Goal: Navigation & Orientation: Find specific page/section

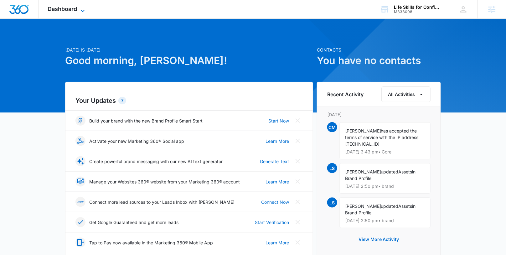
click at [65, 8] on span "Dashboard" at bounding box center [62, 9] width 29 height 7
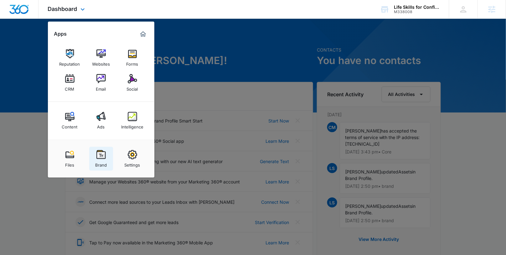
click at [103, 163] on div "Brand" at bounding box center [101, 164] width 12 height 8
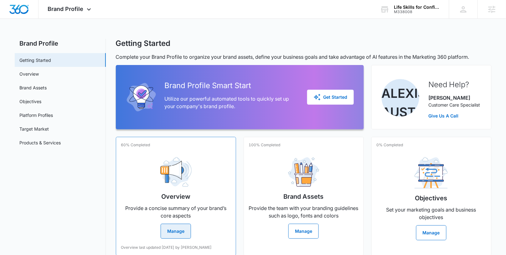
click at [191, 156] on div "Overview Provide a concise summary of your brand’s core aspects Manage" at bounding box center [176, 195] width 110 height 87
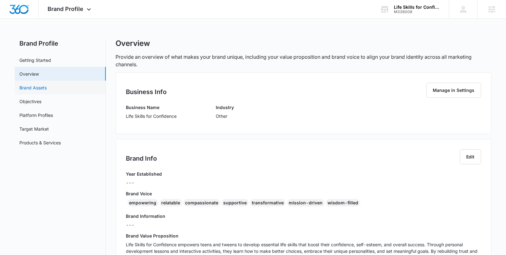
click at [47, 87] on link "Brand Assets" at bounding box center [33, 87] width 27 height 7
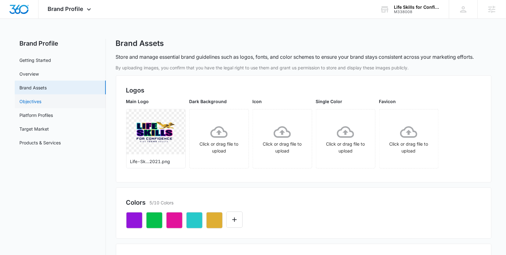
click at [42, 103] on link "Objectives" at bounding box center [31, 101] width 22 height 7
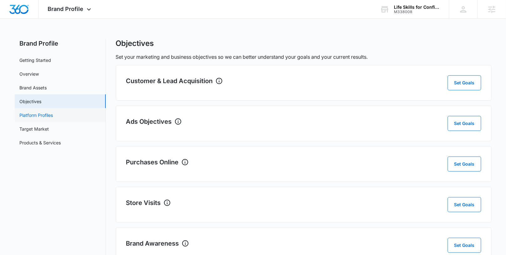
click at [44, 113] on link "Platform Profiles" at bounding box center [36, 115] width 33 height 7
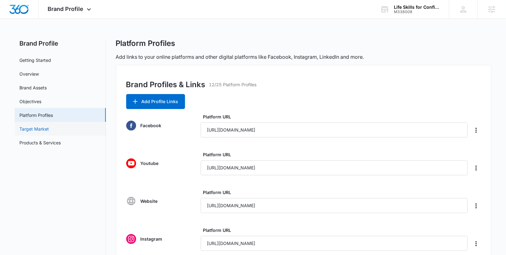
click at [40, 126] on link "Target Market" at bounding box center [34, 129] width 29 height 7
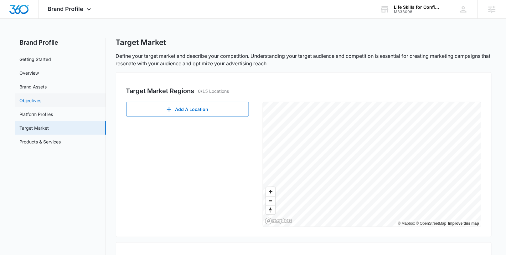
scroll to position [1, 0]
click at [39, 59] on link "Getting Started" at bounding box center [36, 59] width 32 height 7
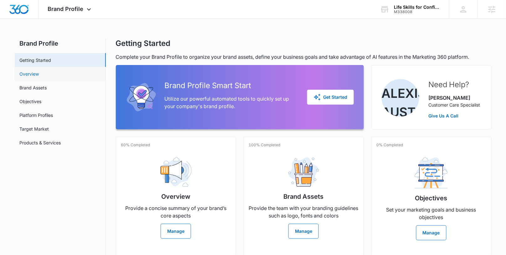
click at [36, 71] on link "Overview" at bounding box center [29, 74] width 19 height 7
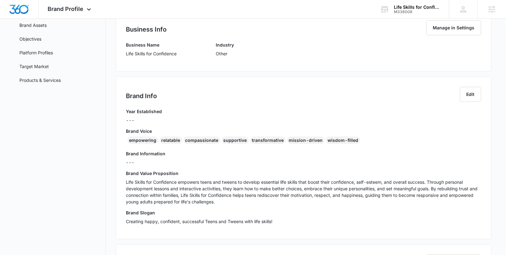
scroll to position [70, 0]
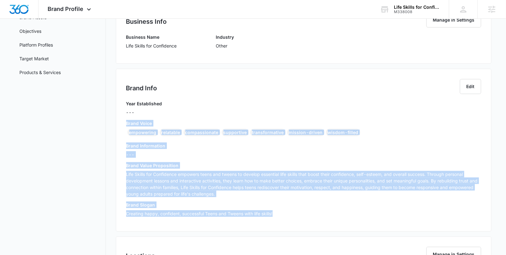
drag, startPoint x: 126, startPoint y: 121, endPoint x: 336, endPoint y: 216, distance: 230.1
click at [336, 216] on div "Year Established --- Brand Voice empowering relatable compassionate supportive …" at bounding box center [303, 160] width 355 height 121
copy div "Brand Voice empowering relatable compassionate supportive transformative missio…"
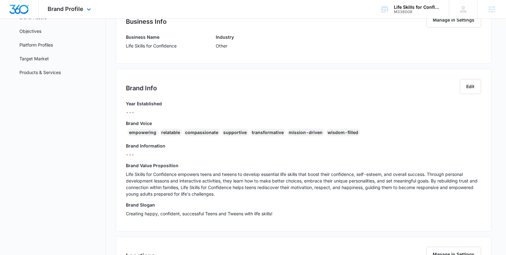
click at [73, 15] on div "Brand Profile Apps Reputation Websites Forms CRM Email Social Content Ads Intel…" at bounding box center [70, 9] width 64 height 18
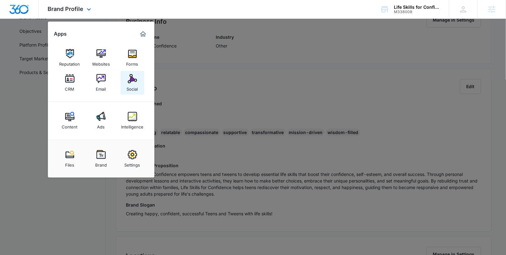
click at [130, 83] on img at bounding box center [132, 78] width 9 height 9
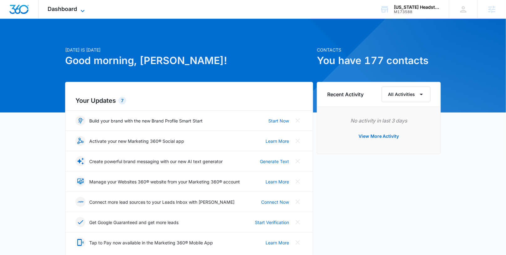
click at [67, 8] on span "Dashboard" at bounding box center [62, 9] width 29 height 7
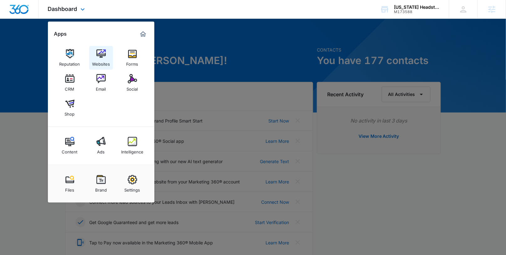
click at [104, 64] on div "Websites" at bounding box center [101, 63] width 18 height 8
